Goal: Task Accomplishment & Management: Manage account settings

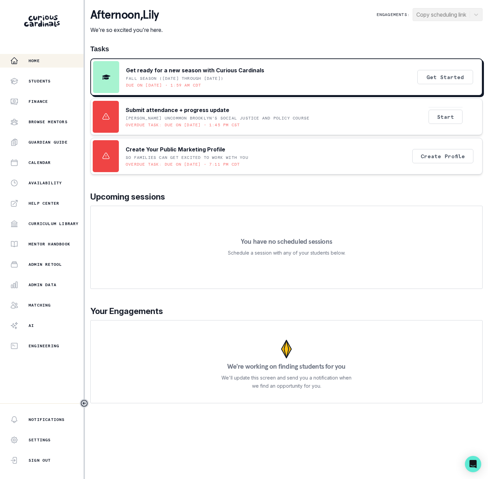
drag, startPoint x: 45, startPoint y: 279, endPoint x: 52, endPoint y: 275, distance: 8.0
click at [45, 279] on button "Admin Data" at bounding box center [41, 285] width 83 height 14
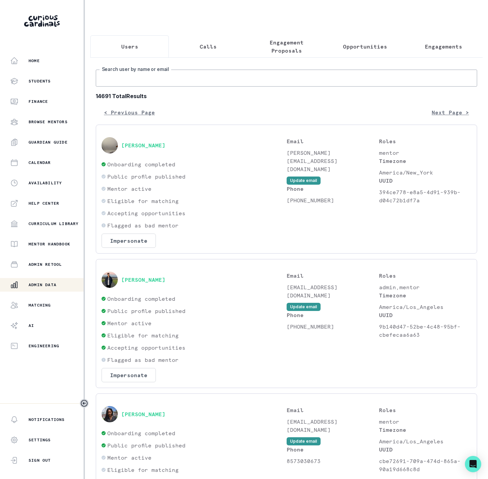
click at [147, 84] on input "Search user by name or email" at bounding box center [286, 78] width 381 height 17
click at [148, 85] on input "Search user by name or email" at bounding box center [286, 78] width 381 height 17
type input "[PERSON_NAME]"
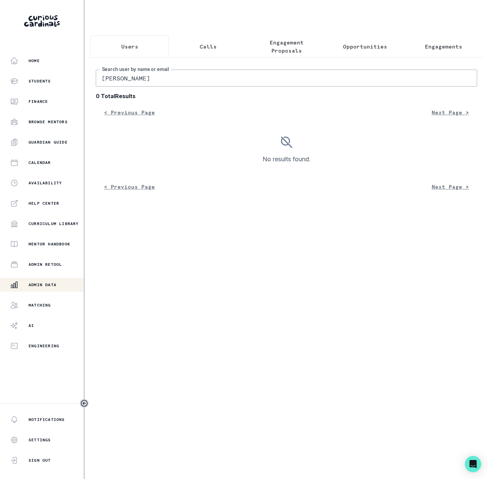
click at [147, 87] on input "[PERSON_NAME]" at bounding box center [286, 78] width 381 height 17
type input "[PERSON_NAME]"
drag, startPoint x: 123, startPoint y: 87, endPoint x: -2, endPoint y: 93, distance: 125.7
click at [0, 93] on html "Home Students Finance Browse Mentors Guardian Guide Calendar Availability Help …" at bounding box center [244, 239] width 488 height 479
type input "[PERSON_NAME]"
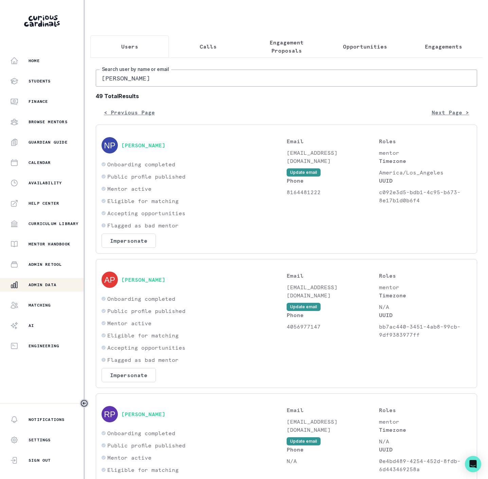
drag, startPoint x: 135, startPoint y: 89, endPoint x: -2, endPoint y: 77, distance: 137.2
click at [0, 77] on html "Home Students Finance Browse Mentors Guardian Guide Calendar Availability Help …" at bounding box center [244, 239] width 488 height 479
paste input "Missed session | [PERSON_NAME] Mentorship | Occurred on [DATE] | 60 minutes"
drag, startPoint x: 164, startPoint y: 88, endPoint x: 64, endPoint y: 72, distance: 101.3
click at [77, 85] on div "Home Students Finance Browse Mentors Guardian Guide Calendar Availability Help …" at bounding box center [244, 239] width 488 height 479
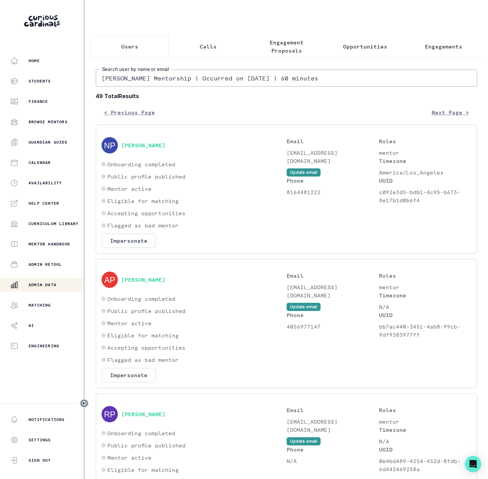
drag, startPoint x: 144, startPoint y: 85, endPoint x: 540, endPoint y: 82, distance: 396.6
click at [487, 82] on html "Home Students Finance Browse Mentors Guardian Guide Calendar Availability Help …" at bounding box center [244, 239] width 488 height 479
type input "[PERSON_NAME]"
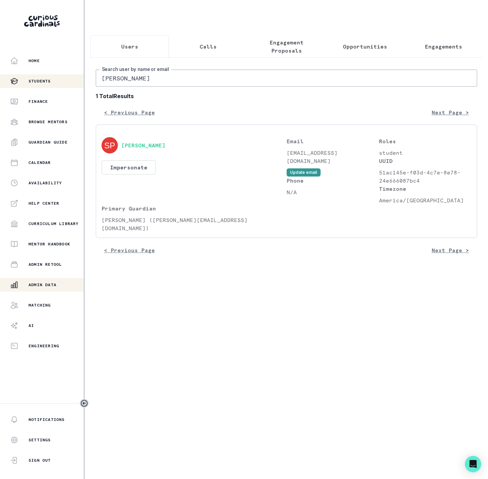
drag, startPoint x: 120, startPoint y: 85, endPoint x: 55, endPoint y: 82, distance: 64.9
click at [55, 82] on div "Home Students Finance Browse Mentors Guardian Guide Calendar Availability Help …" at bounding box center [244, 239] width 488 height 479
type input "[PERSON_NAME]"
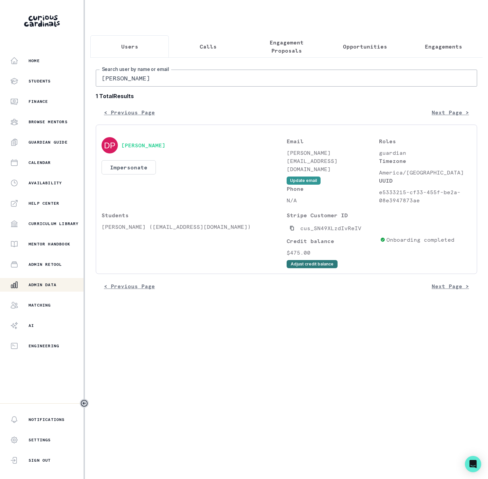
click at [300, 268] on button "Adjust credit balance" at bounding box center [311, 264] width 51 height 8
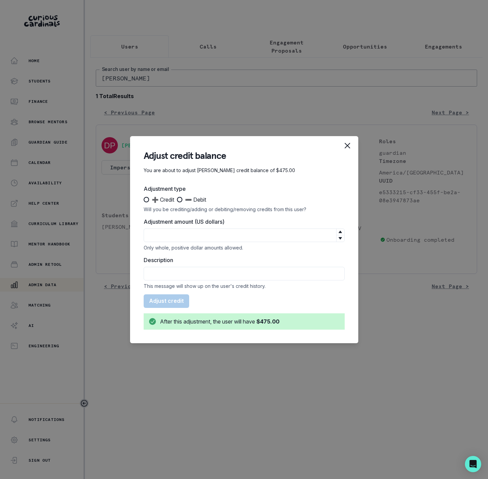
click at [146, 199] on span at bounding box center [146, 199] width 5 height 5
click at [144, 199] on input "➕ Credit" at bounding box center [143, 199] width 0 height 0
radio input "true"
click at [182, 236] on input "Adjustment amount (US dollars)" at bounding box center [244, 235] width 201 height 14
type input "95"
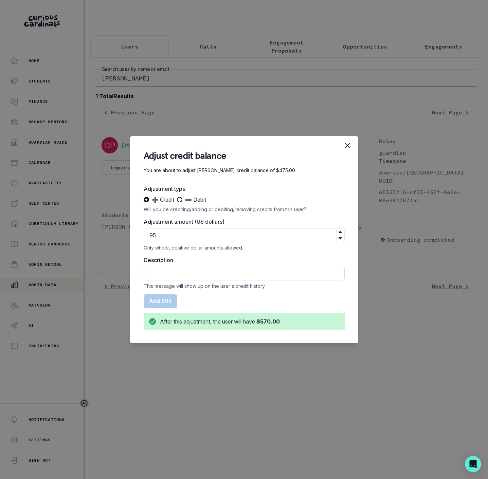
click at [163, 274] on input "Description" at bounding box center [244, 274] width 201 height 14
paste input "Missed session | [PERSON_NAME] Mentorship | Occurred on [DATE] | 60 minutes"
type input "CREDIT Missed session | [PERSON_NAME] Mentorship | Occurred on [DATE] | 60 minu…"
click at [168, 301] on button "Add $95" at bounding box center [161, 301] width 34 height 14
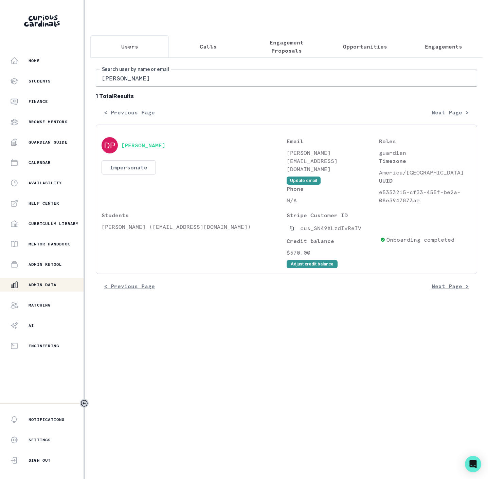
drag, startPoint x: 28, startPoint y: 78, endPoint x: -2, endPoint y: 78, distance: 30.5
click at [0, 78] on html "Home Students Finance Browse Mentors Guardian Guide Calendar Availability Help …" at bounding box center [244, 239] width 488 height 479
paste input "[PERSON_NAME]"
type input "[PERSON_NAME]"
click at [293, 230] on icon "Copied to clipboard" at bounding box center [292, 228] width 4 height 4
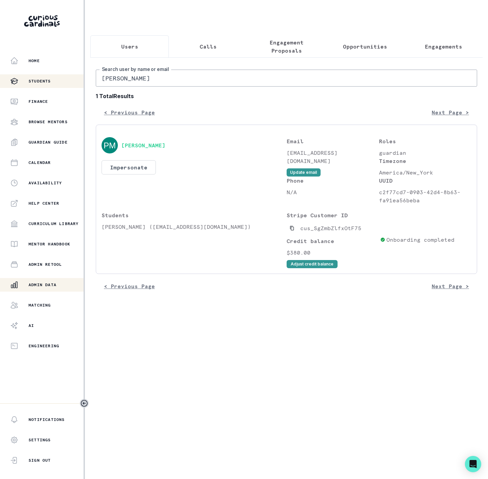
drag, startPoint x: 128, startPoint y: 82, endPoint x: 37, endPoint y: 83, distance: 90.6
click at [41, 83] on div "Home Students Finance Browse Mentors Guardian Guide Calendar Availability Help …" at bounding box center [244, 239] width 488 height 479
paste input "[PERSON_NAME]"
type input "Ario"
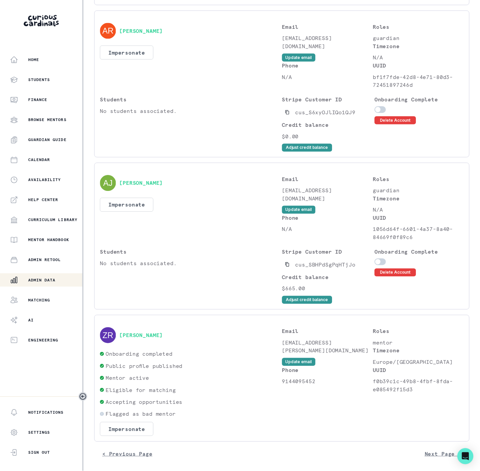
scroll to position [706, 0]
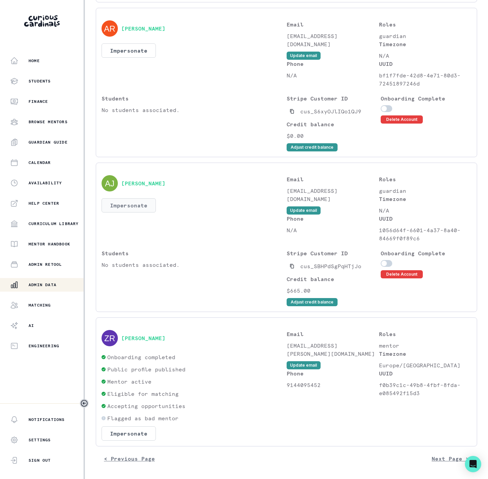
click at [125, 206] on button "Impersonate" at bounding box center [128, 205] width 54 height 14
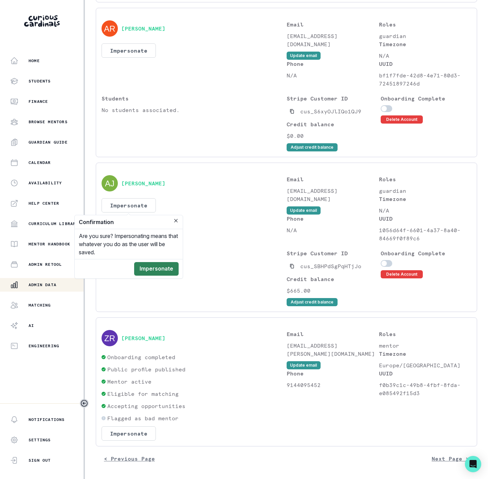
click at [159, 263] on button "Impersonate" at bounding box center [156, 269] width 44 height 14
